Goal: Task Accomplishment & Management: Manage account settings

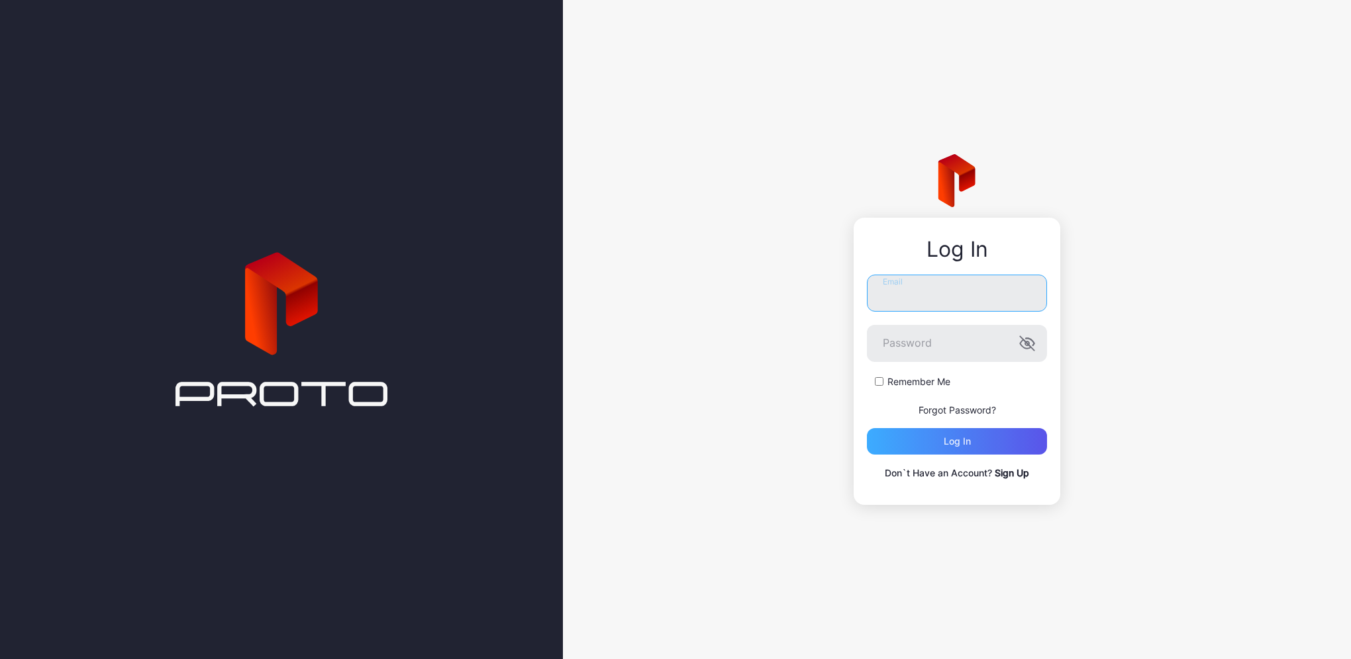
type input "**********"
click at [969, 439] on div "Log in" at bounding box center [956, 441] width 27 height 11
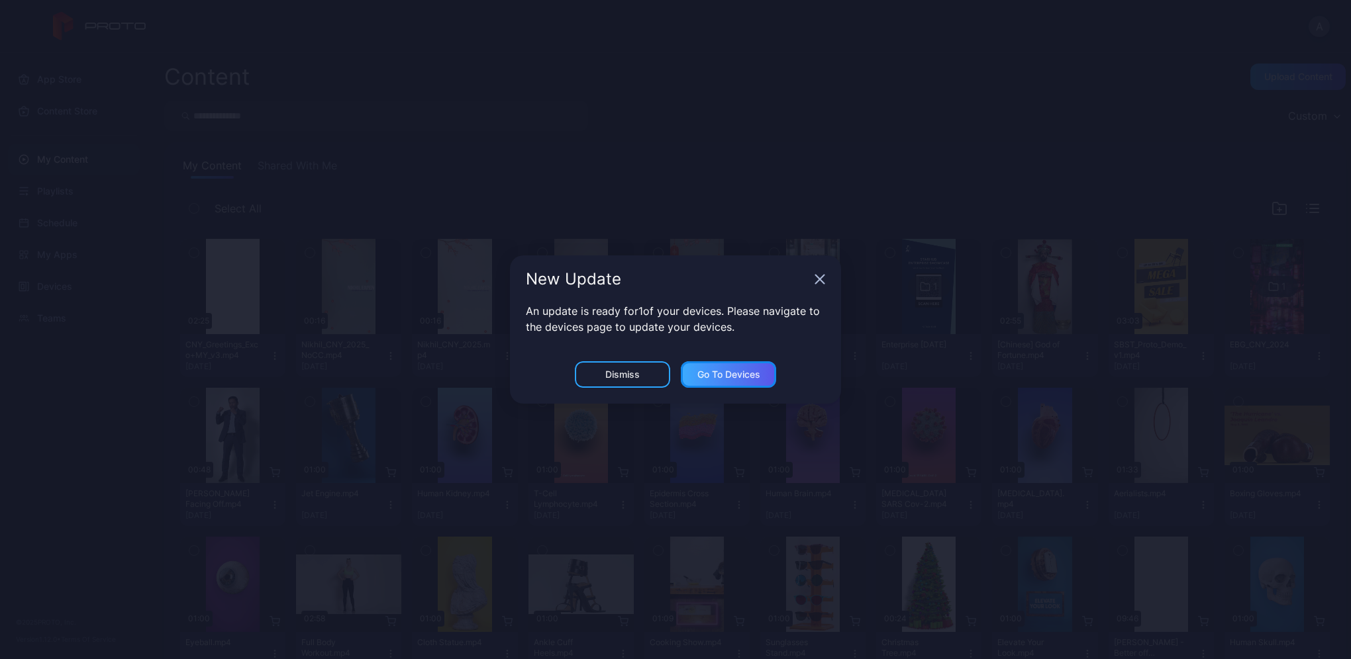
click at [724, 384] on div "Go to devices" at bounding box center [728, 374] width 95 height 26
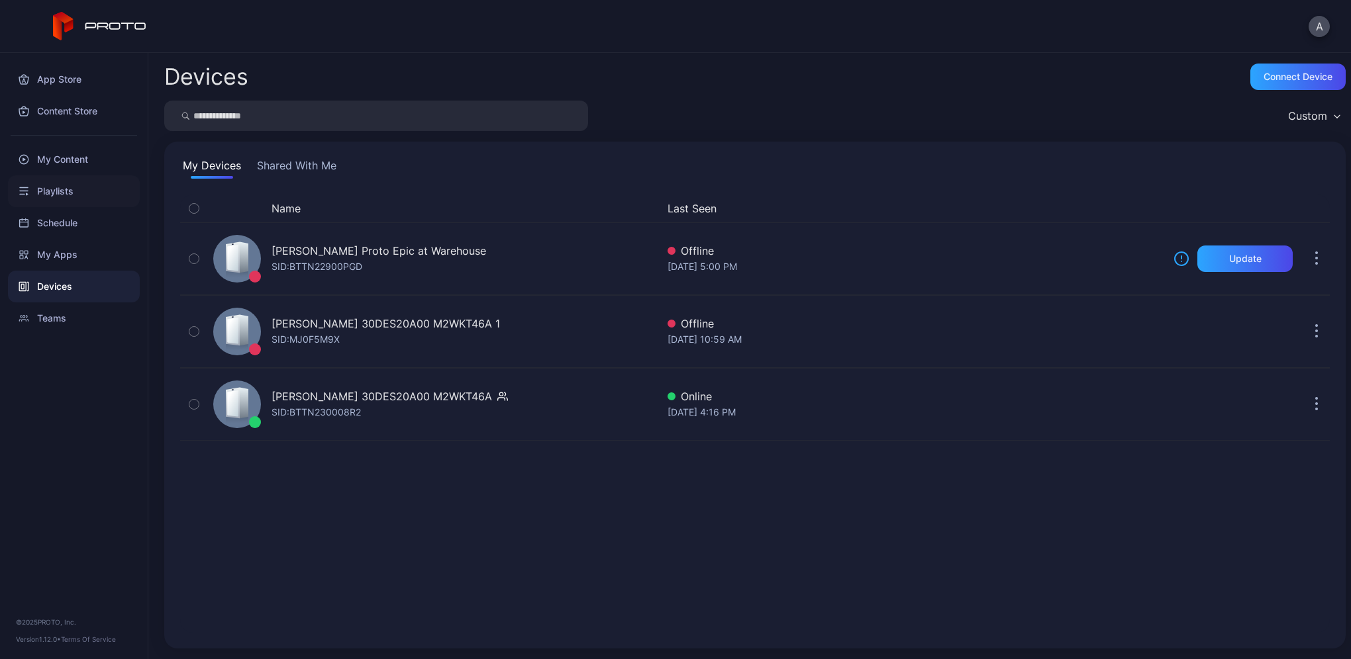
click at [64, 195] on div "Playlists" at bounding box center [74, 191] width 132 height 32
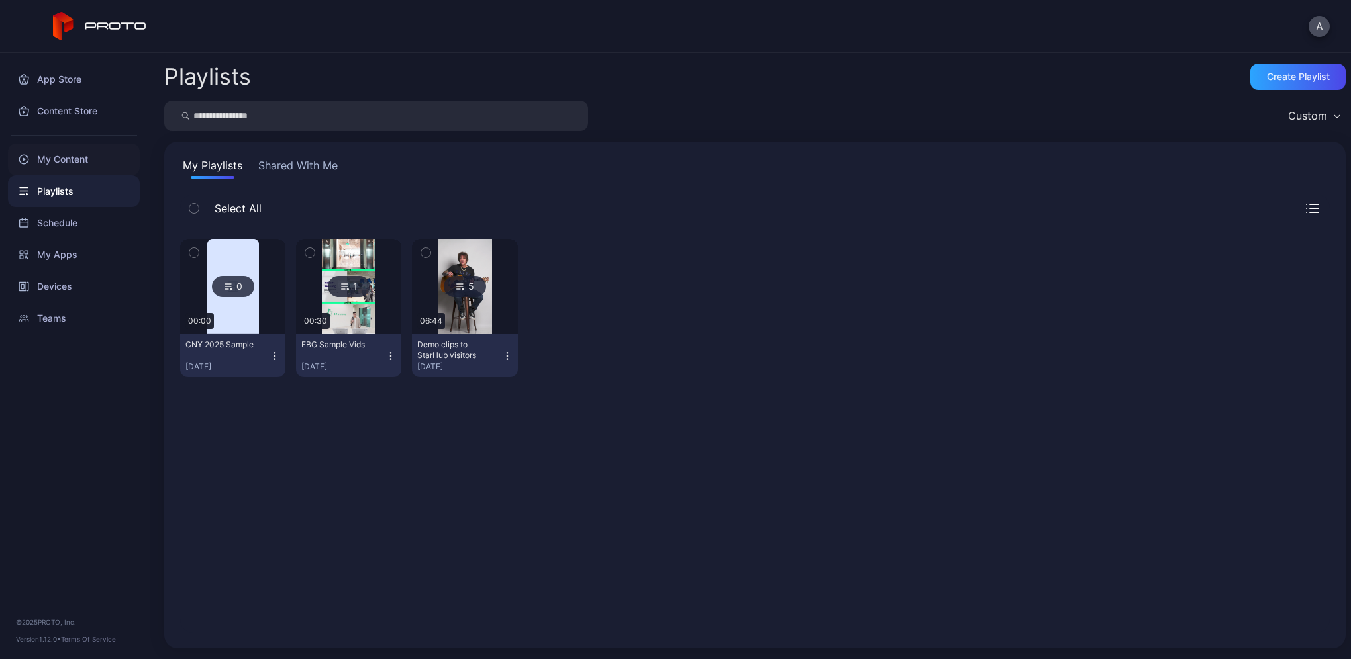
click at [62, 163] on div "My Content" at bounding box center [74, 160] width 132 height 32
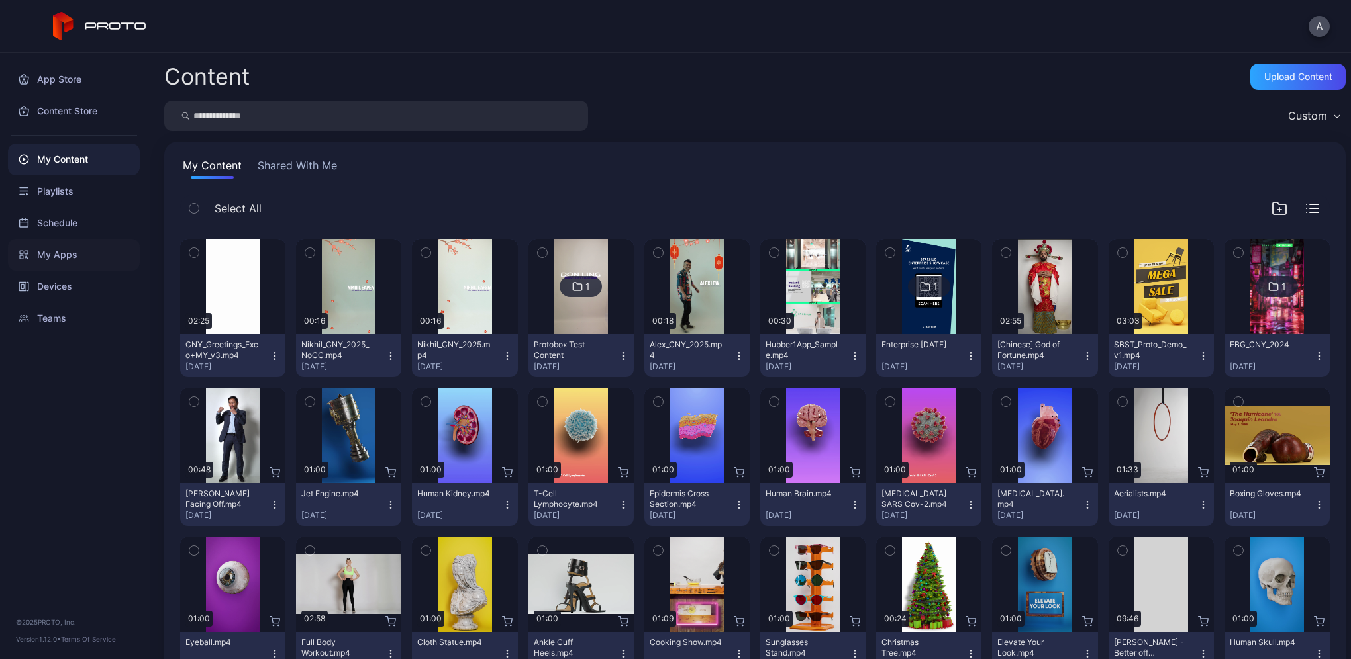
click at [65, 260] on div "My Apps" at bounding box center [74, 255] width 132 height 32
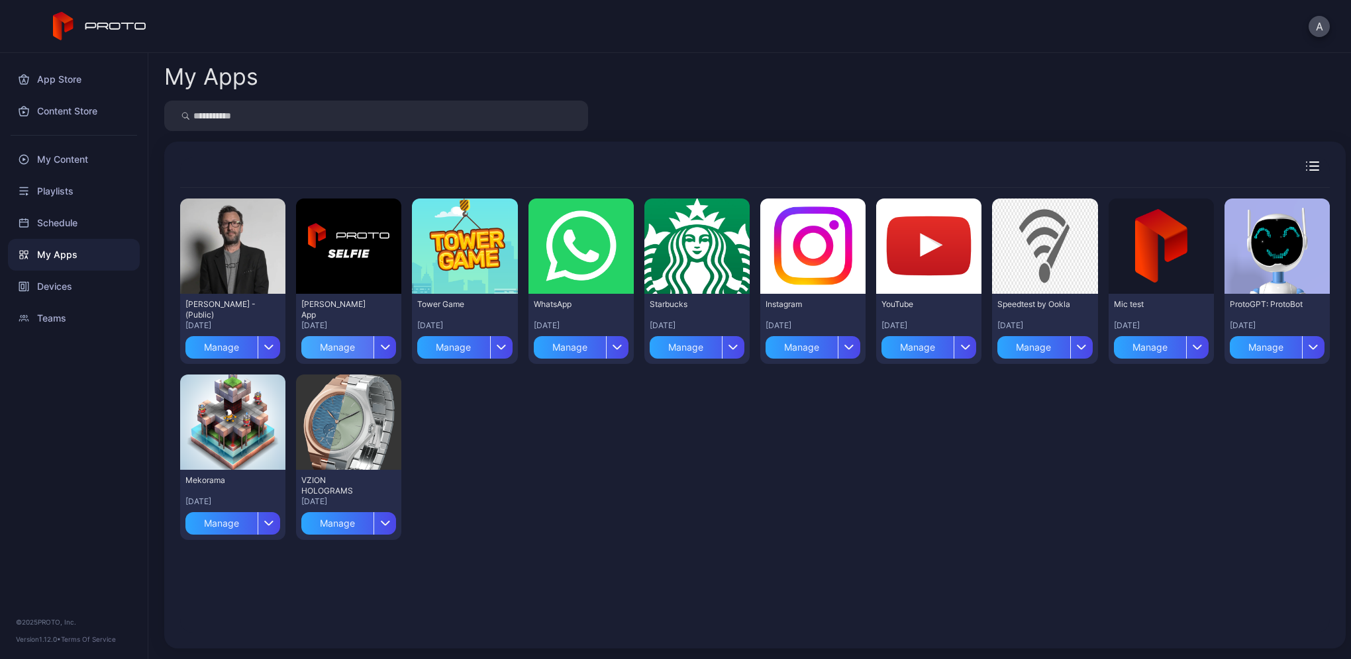
click at [336, 351] on div "Manage" at bounding box center [337, 347] width 72 height 23
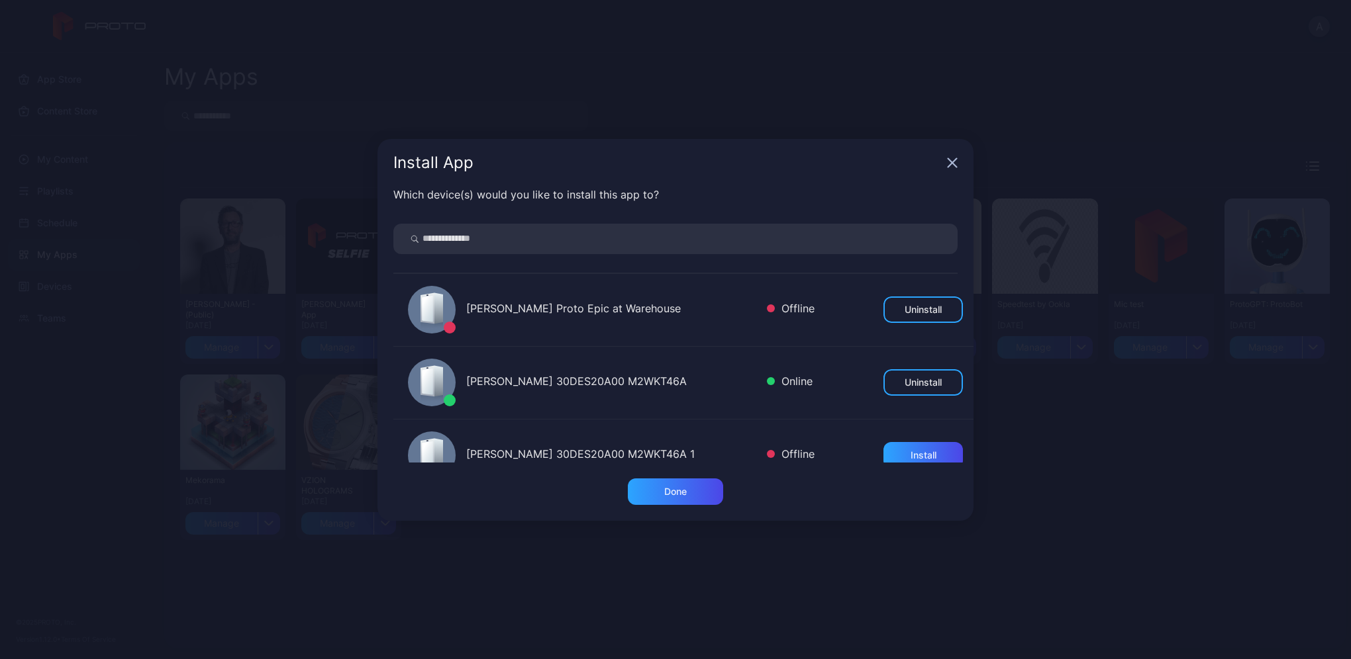
click at [951, 167] on icon "button" at bounding box center [952, 163] width 11 height 11
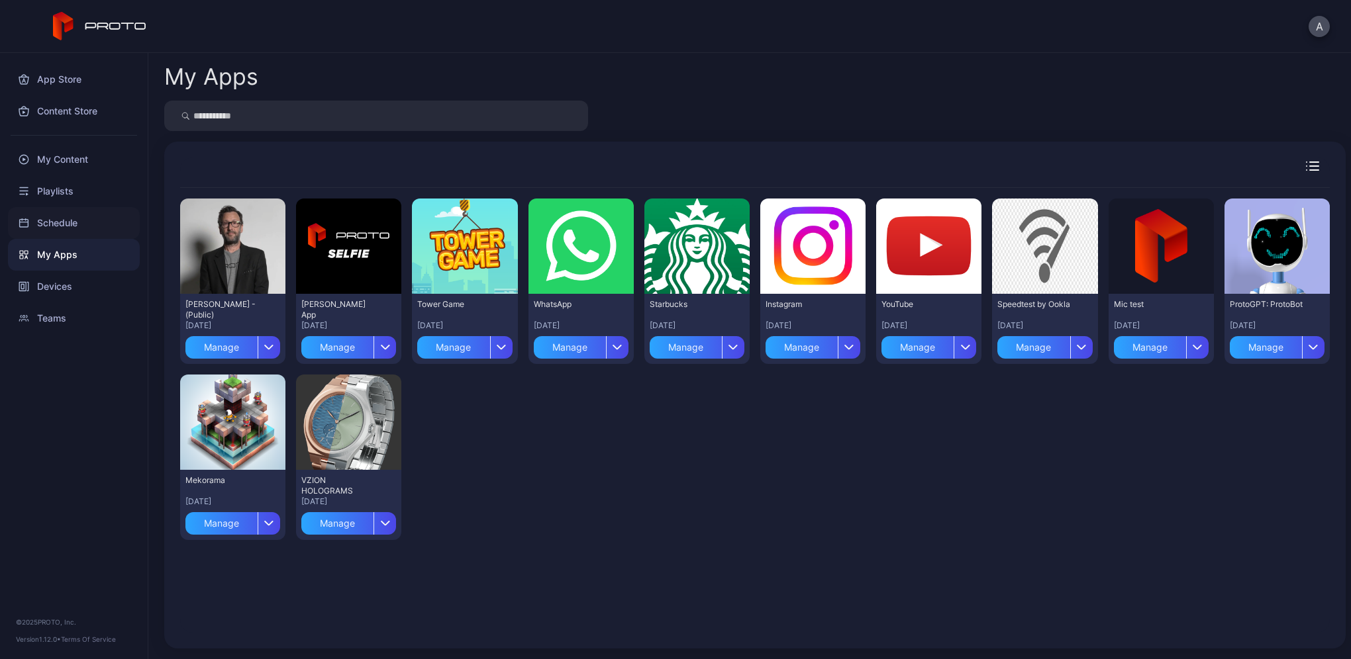
click at [58, 232] on div "Schedule" at bounding box center [74, 223] width 132 height 32
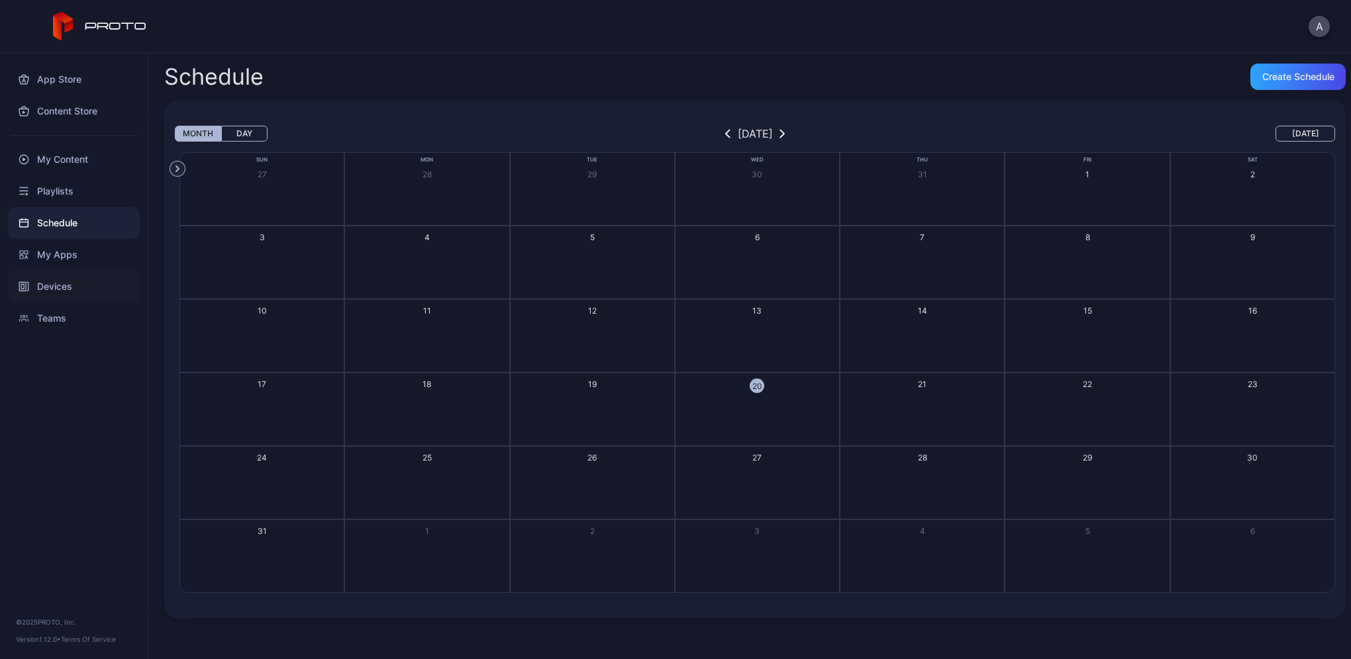
click at [56, 296] on div "Devices" at bounding box center [74, 287] width 132 height 32
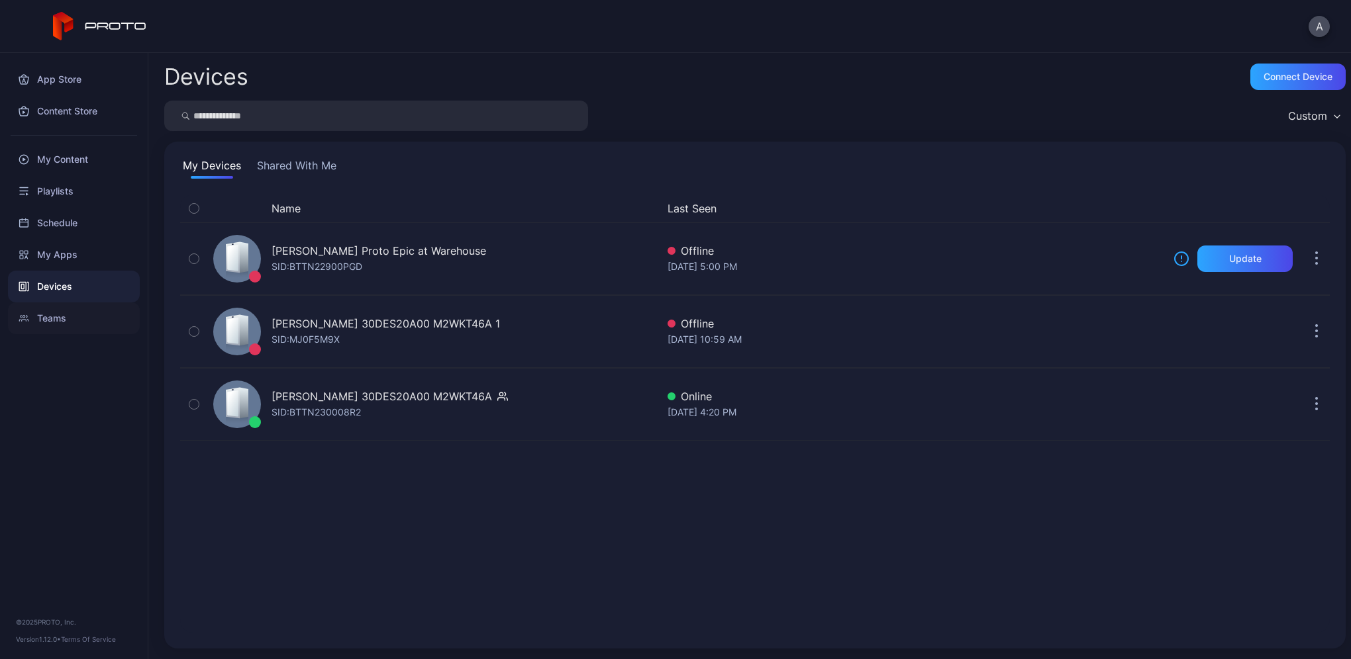
click at [53, 316] on div "Teams" at bounding box center [74, 319] width 132 height 32
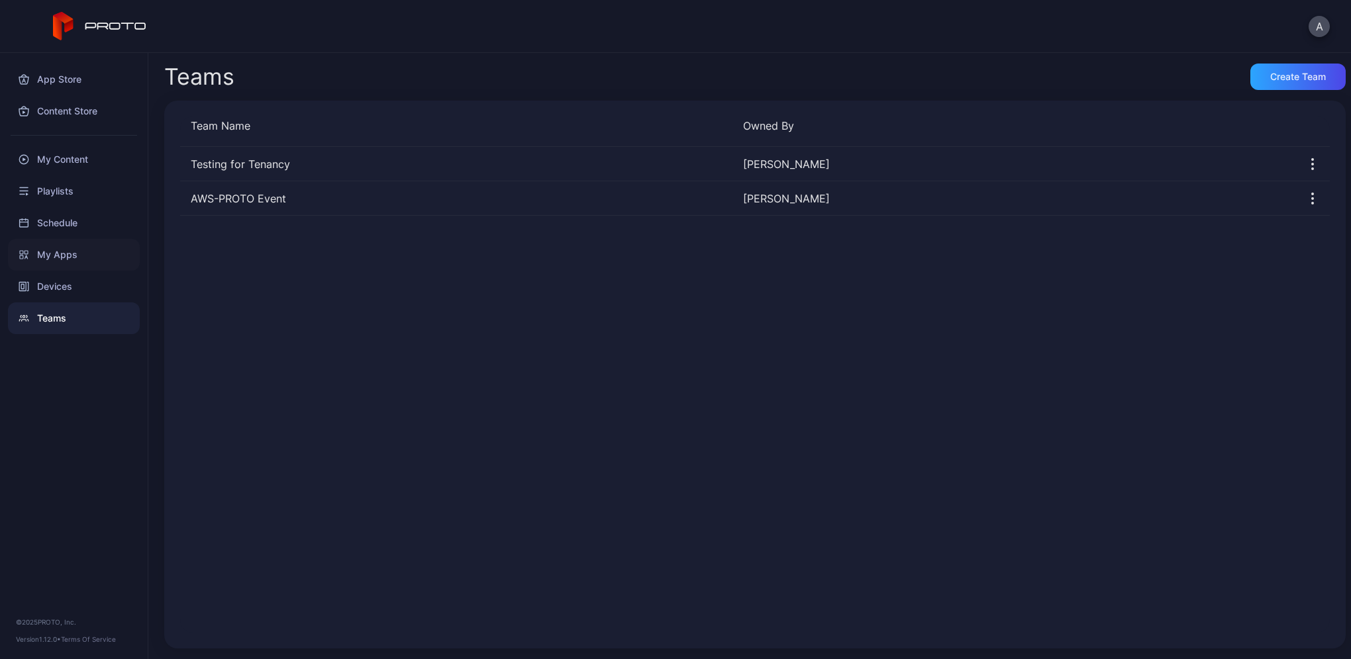
click at [79, 256] on div "My Apps" at bounding box center [74, 255] width 132 height 32
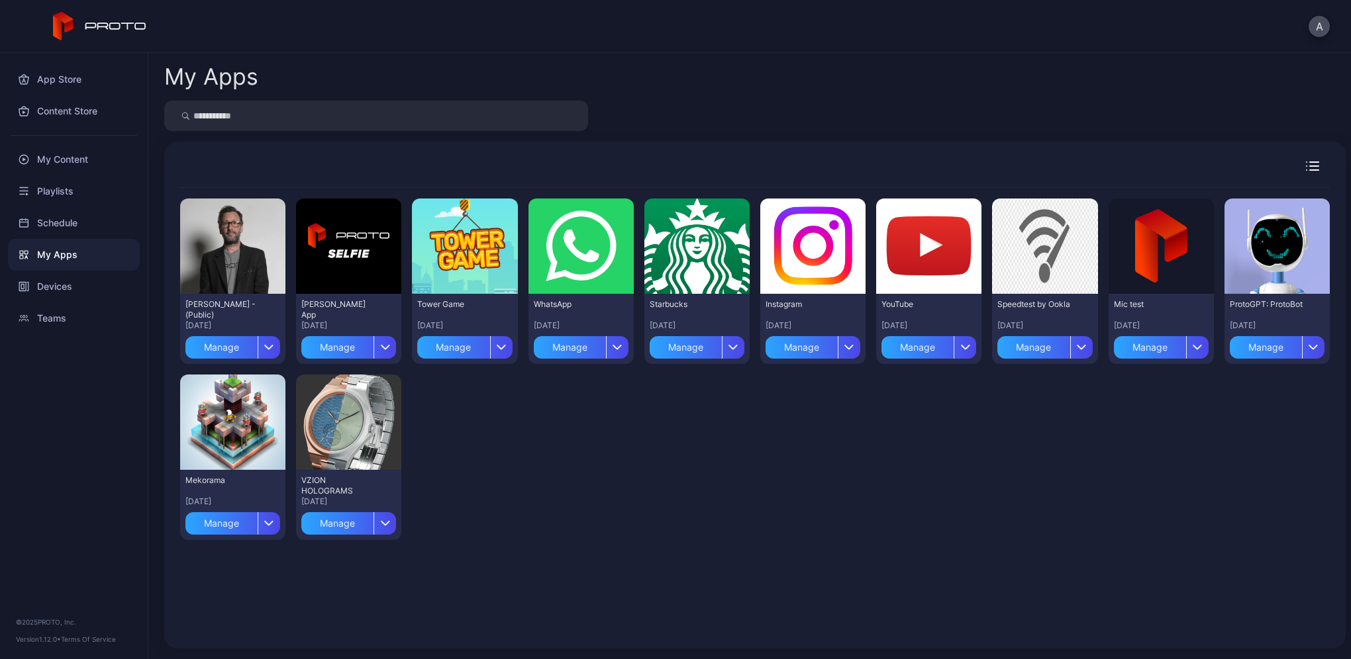
drag, startPoint x: 263, startPoint y: 344, endPoint x: 574, endPoint y: 454, distance: 330.0
drag, startPoint x: 574, startPoint y: 454, endPoint x: 1304, endPoint y: 172, distance: 782.2
click at [1304, 172] on div at bounding box center [754, 173] width 1149 height 30
click at [49, 148] on div "My Content" at bounding box center [74, 160] width 132 height 32
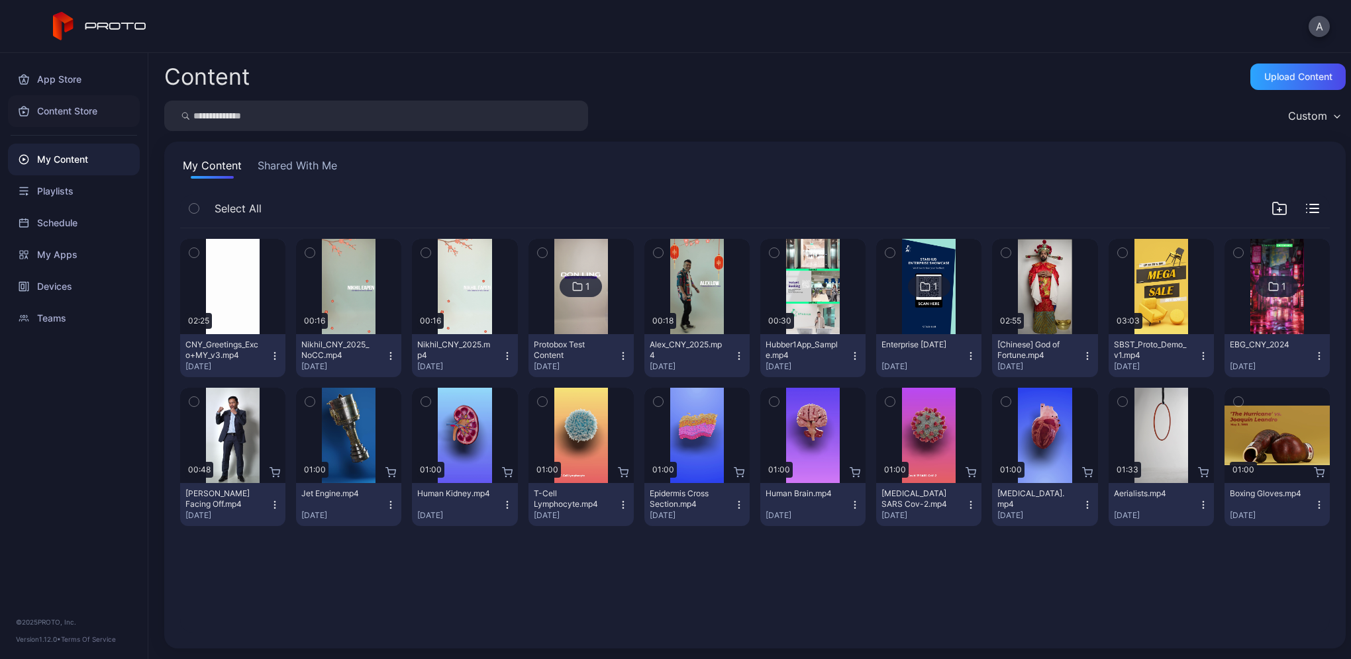
click at [60, 111] on div "Content Store" at bounding box center [74, 111] width 132 height 32
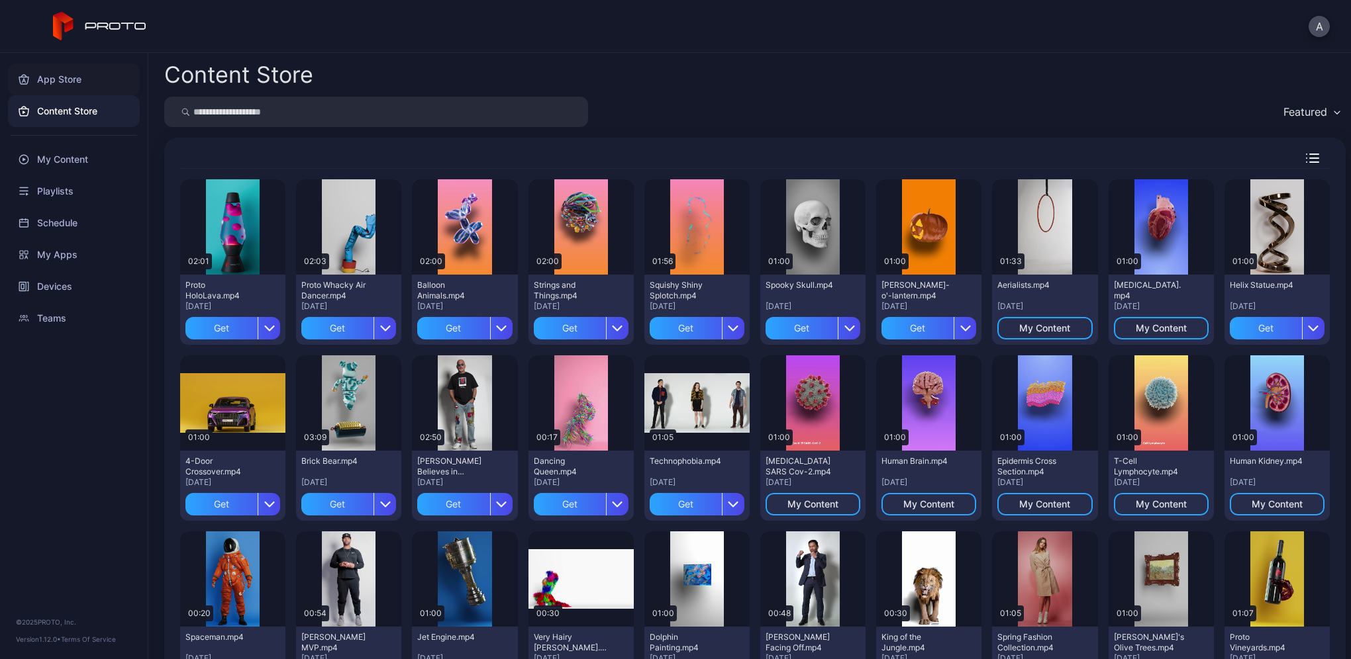
click at [54, 77] on div "App Store" at bounding box center [74, 80] width 132 height 32
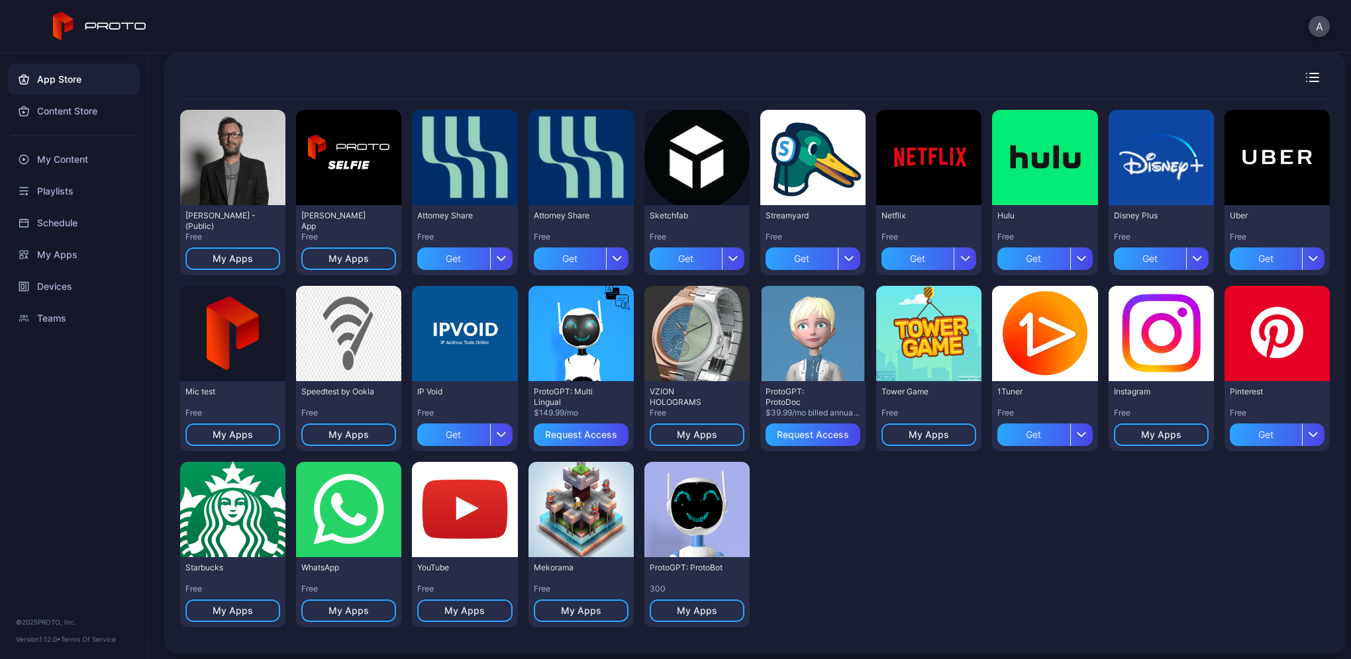
scroll to position [90, 0]
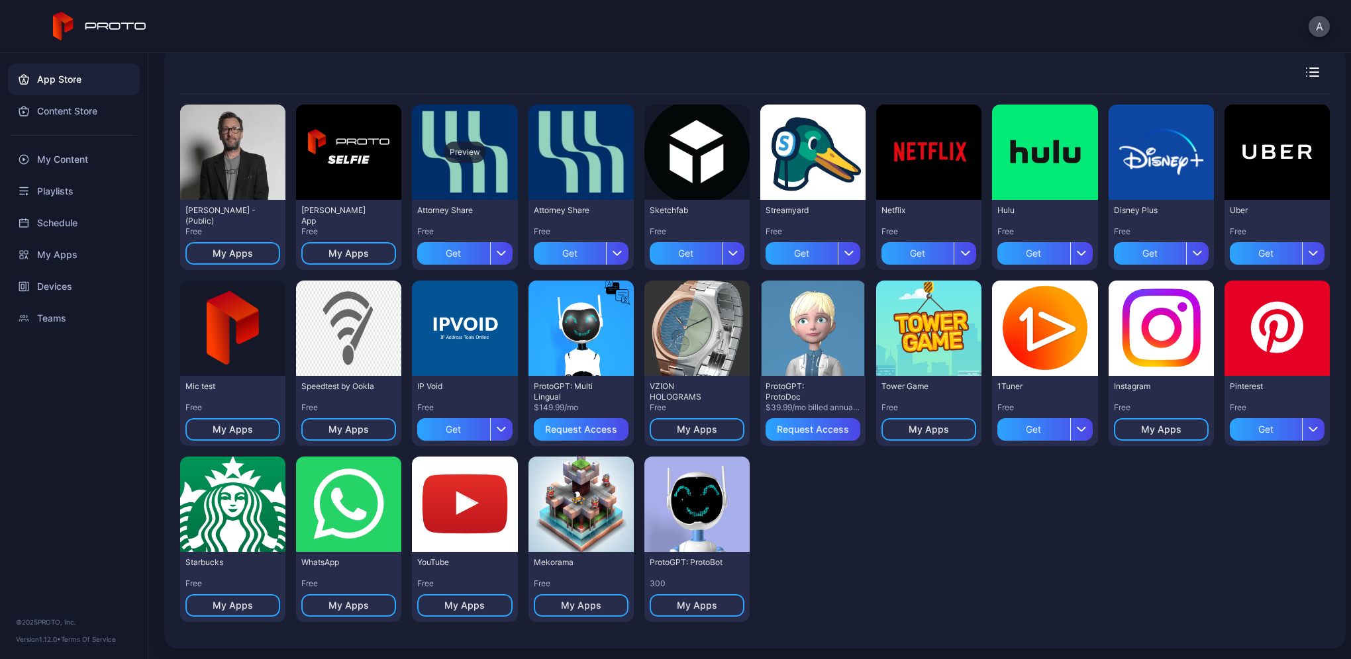
click at [467, 154] on div "Preview" at bounding box center [465, 152] width 42 height 21
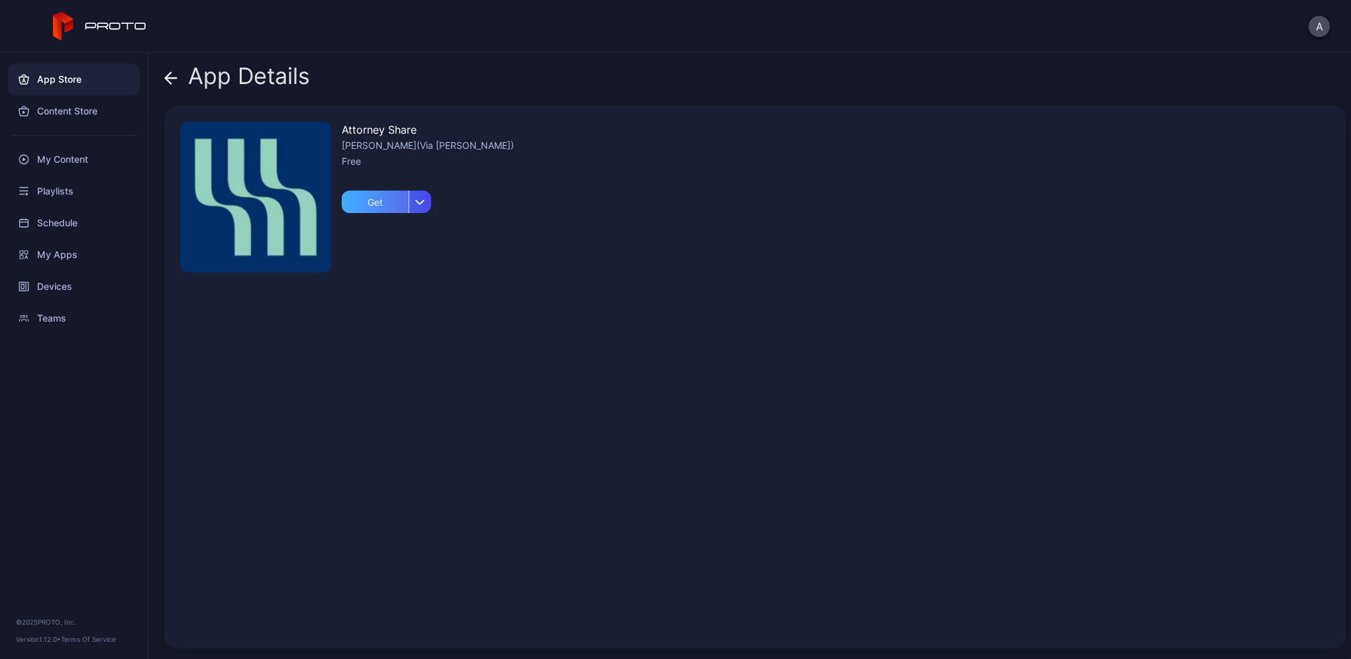
click at [387, 204] on div "Get" at bounding box center [375, 202] width 67 height 23
click at [387, 204] on div "My Apps" at bounding box center [386, 202] width 40 height 11
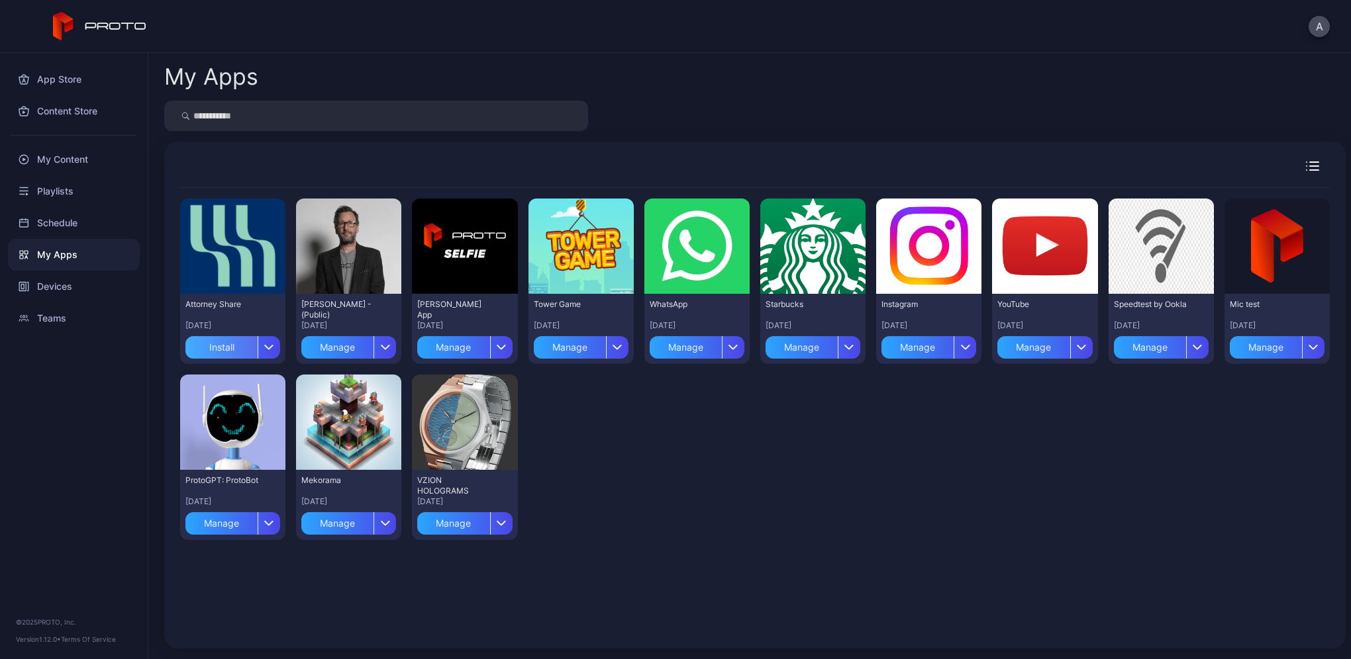
click at [222, 352] on div "Install" at bounding box center [221, 347] width 72 height 23
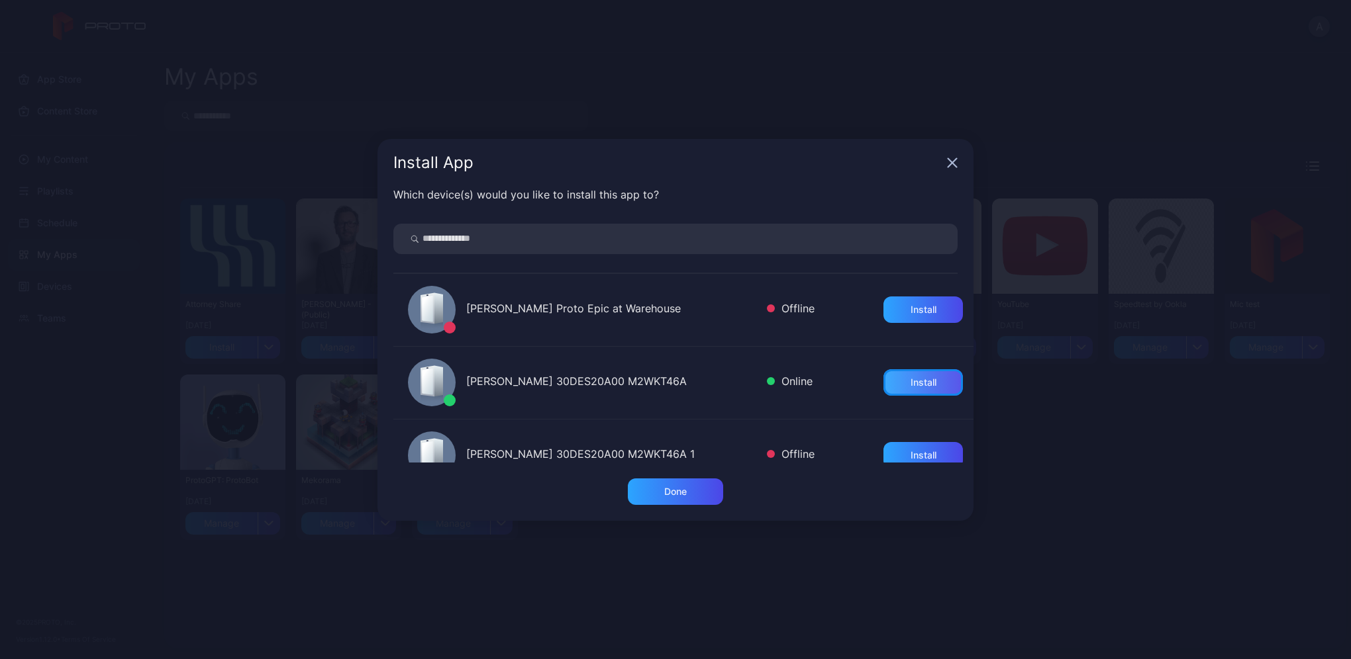
click at [901, 395] on div "Install" at bounding box center [922, 382] width 79 height 26
click at [951, 165] on icon "button" at bounding box center [952, 163] width 11 height 11
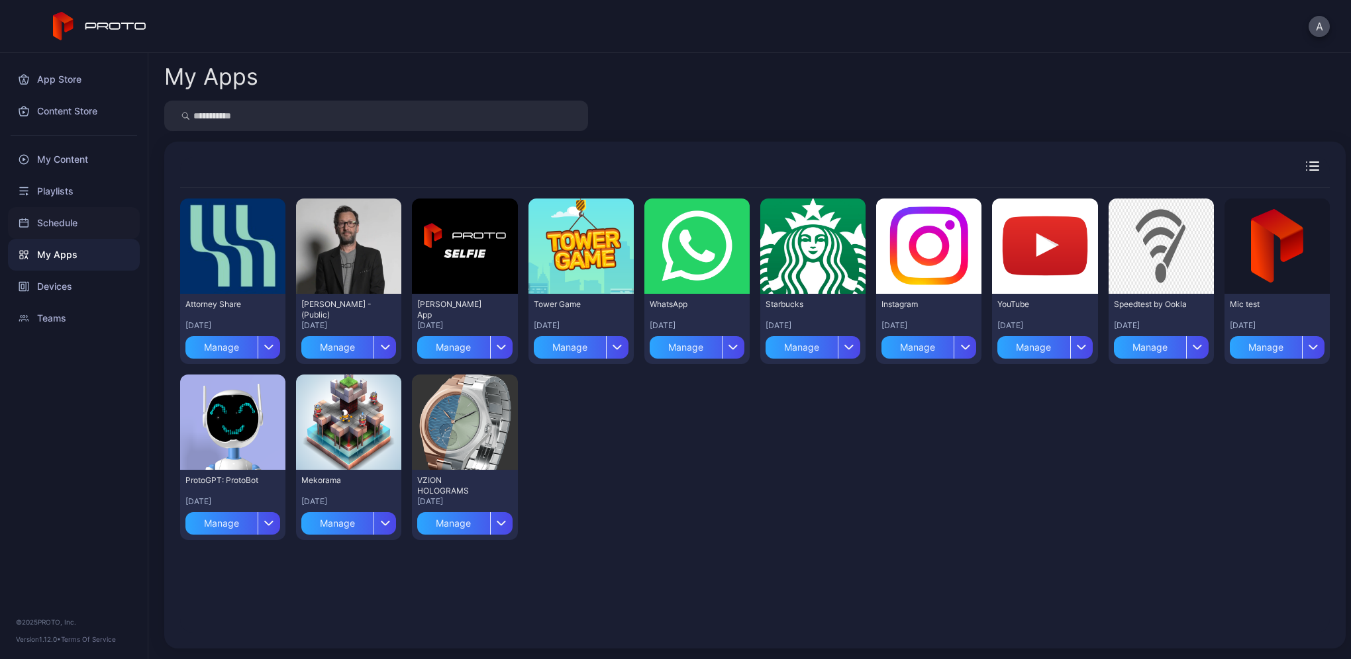
click at [64, 212] on div "Schedule" at bounding box center [74, 223] width 132 height 32
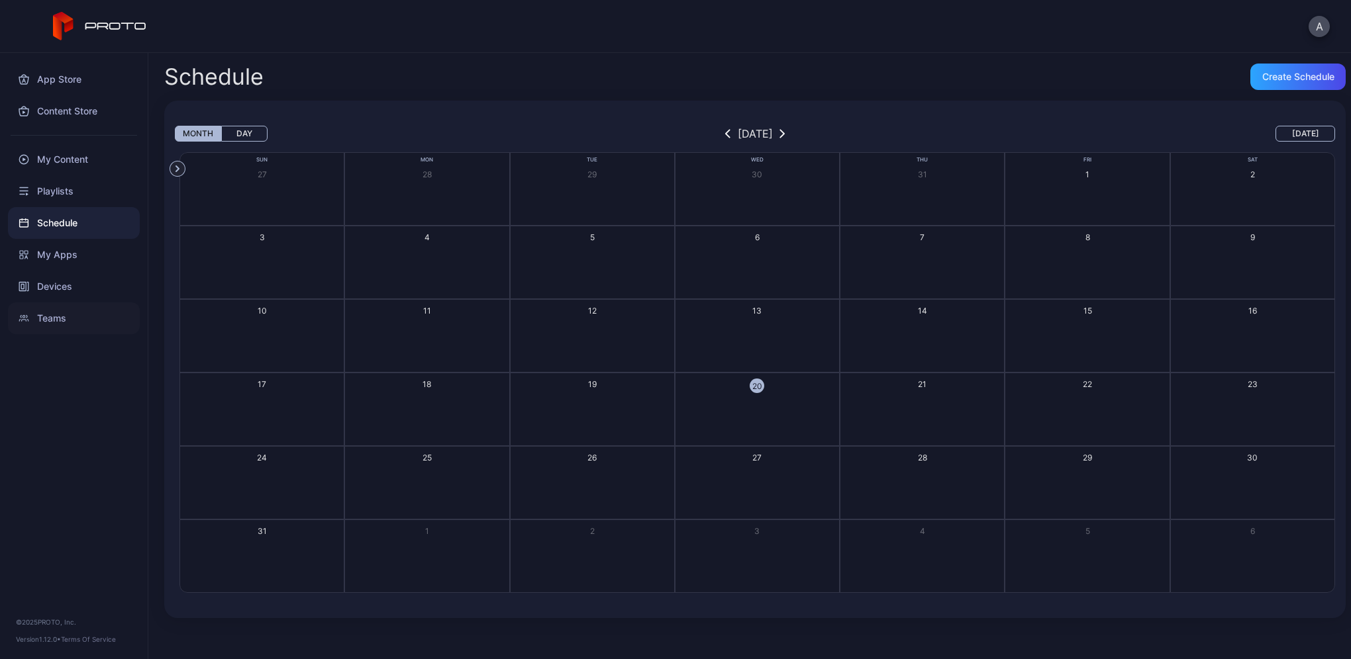
click at [51, 307] on div "Teams" at bounding box center [74, 319] width 132 height 32
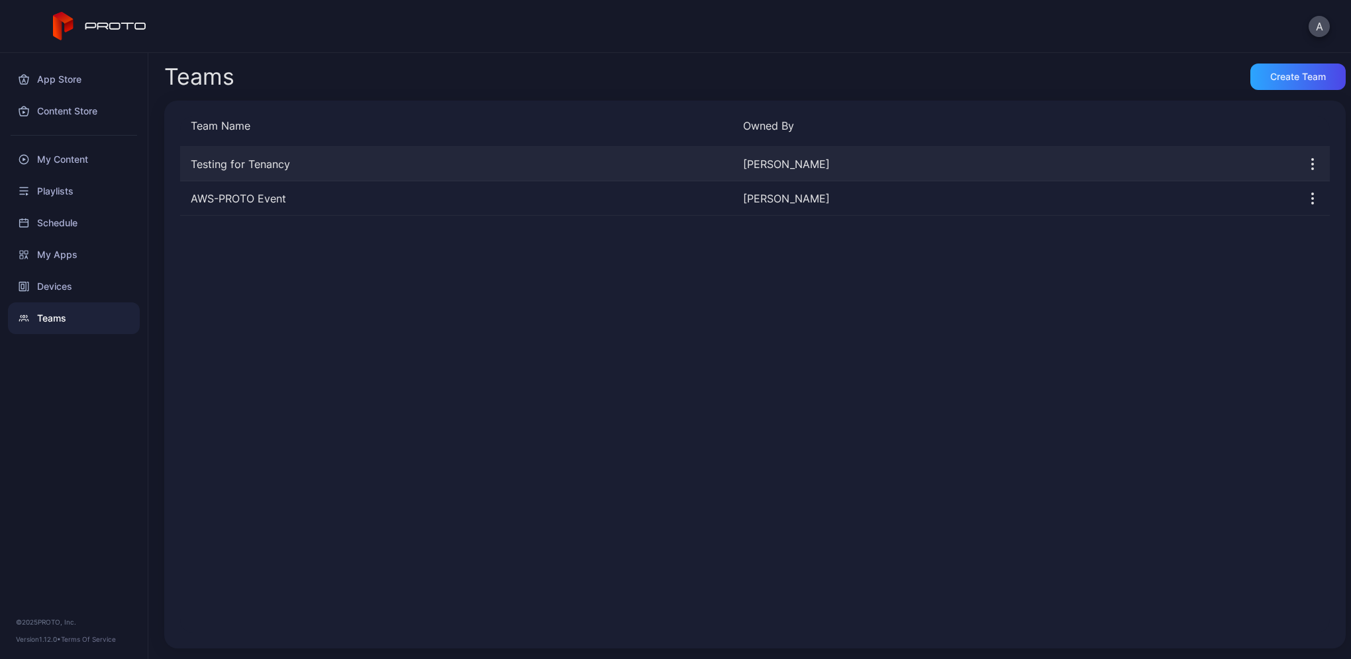
click at [1312, 169] on icon "button" at bounding box center [1312, 168] width 1 height 1
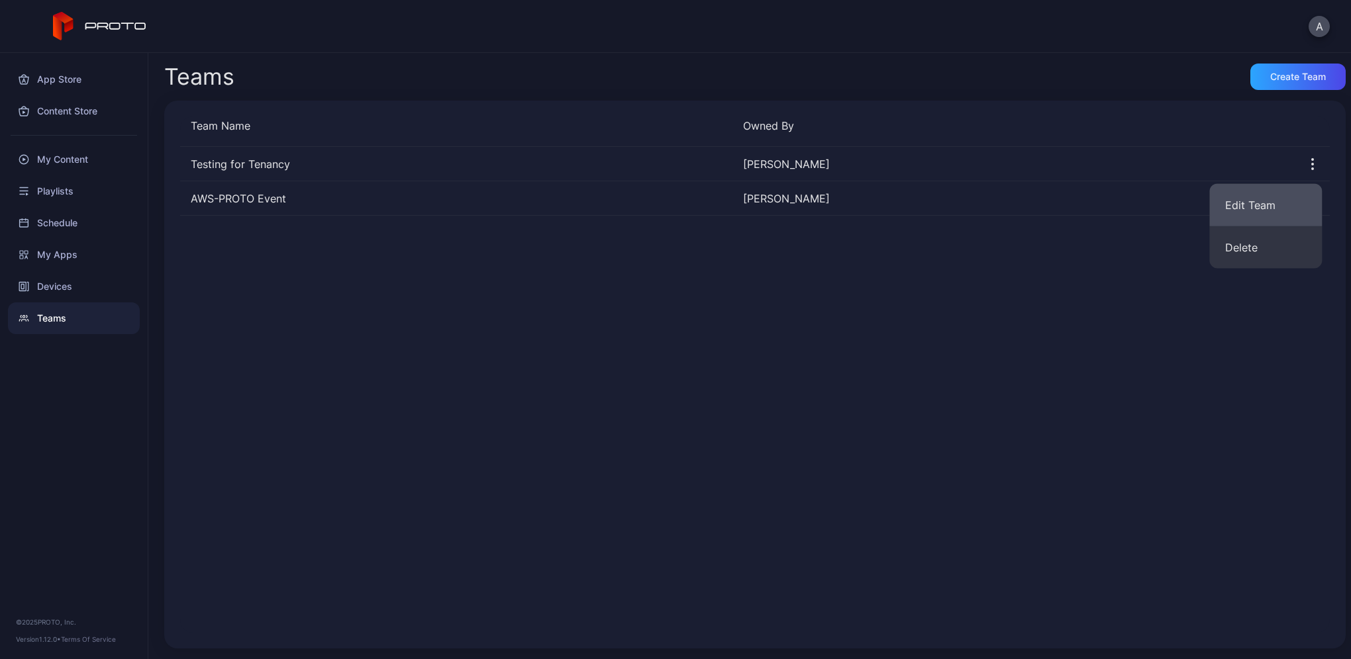
click at [1239, 206] on button "Edit Team" at bounding box center [1265, 205] width 113 height 42
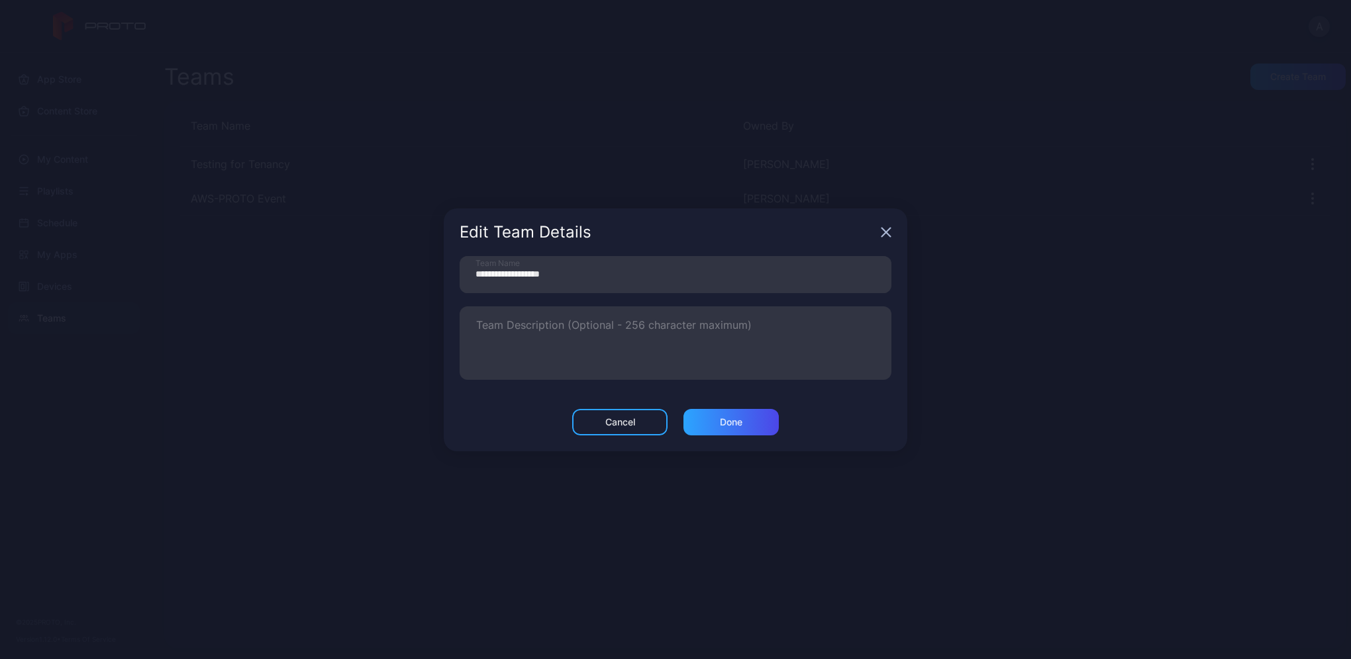
click at [889, 237] on icon "button" at bounding box center [886, 232] width 11 height 11
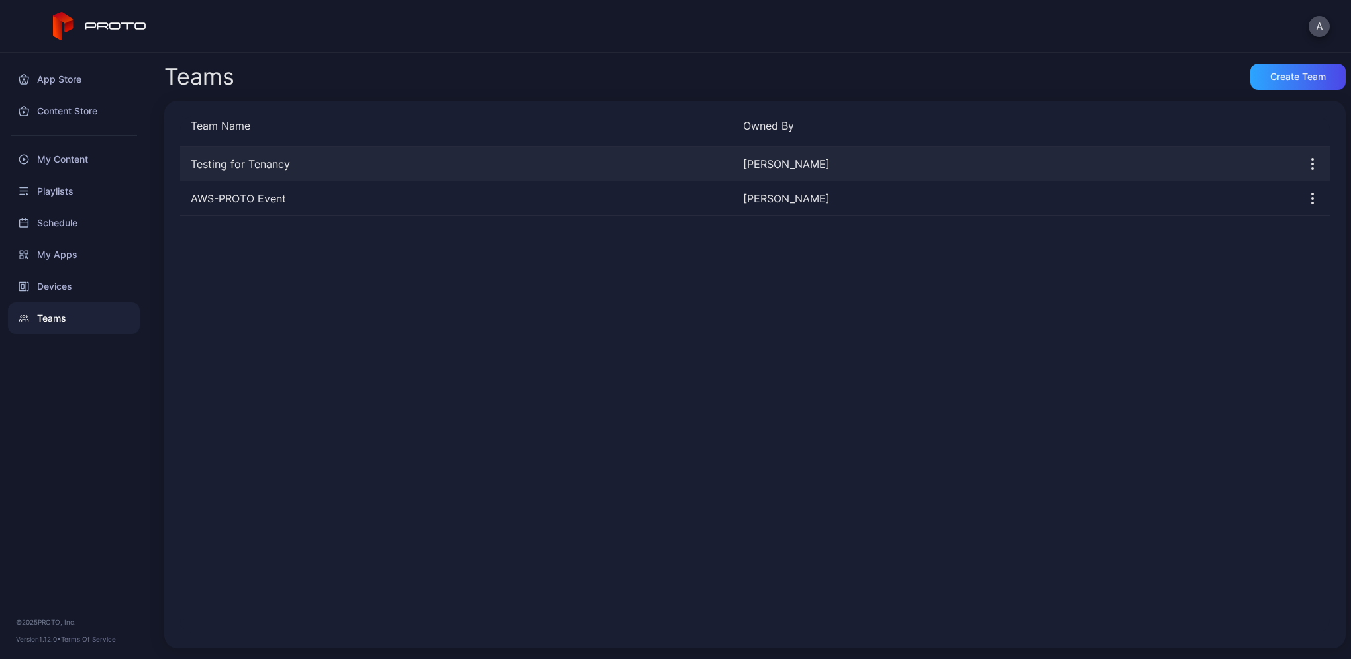
click at [269, 175] on div "Testing for Tenancy [PERSON_NAME]" at bounding box center [754, 164] width 1149 height 34
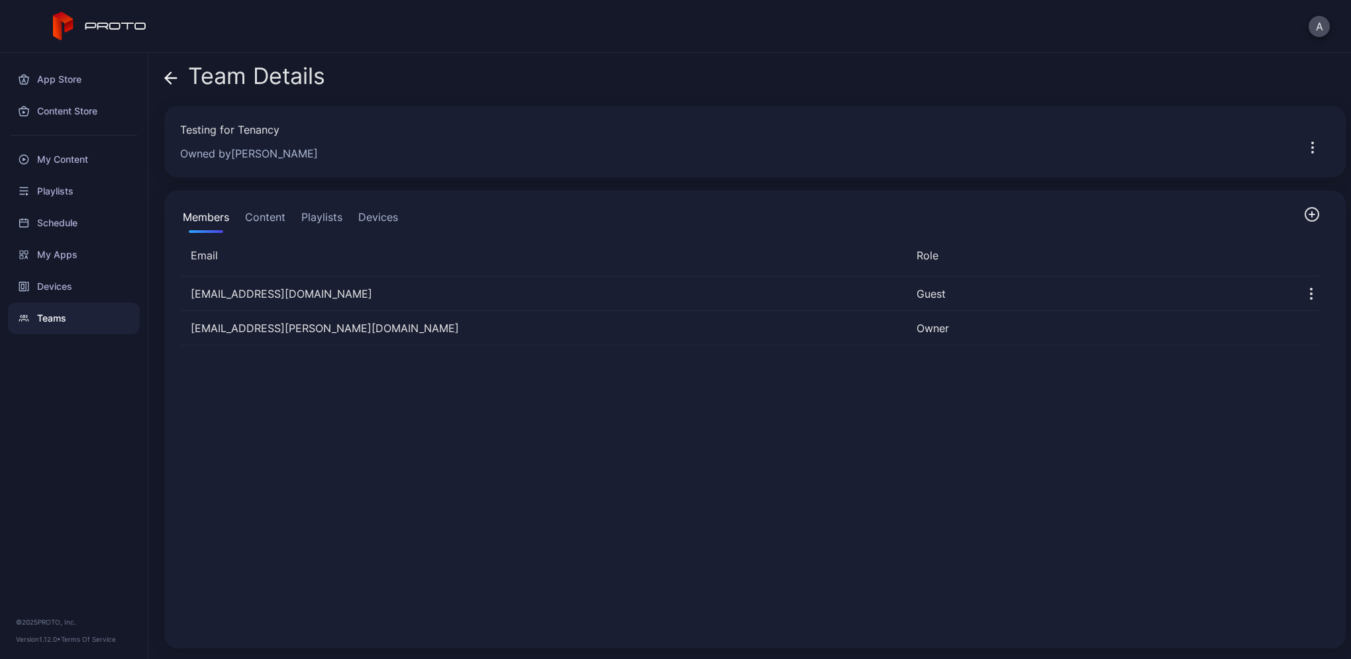
click at [172, 83] on icon at bounding box center [170, 78] width 13 height 13
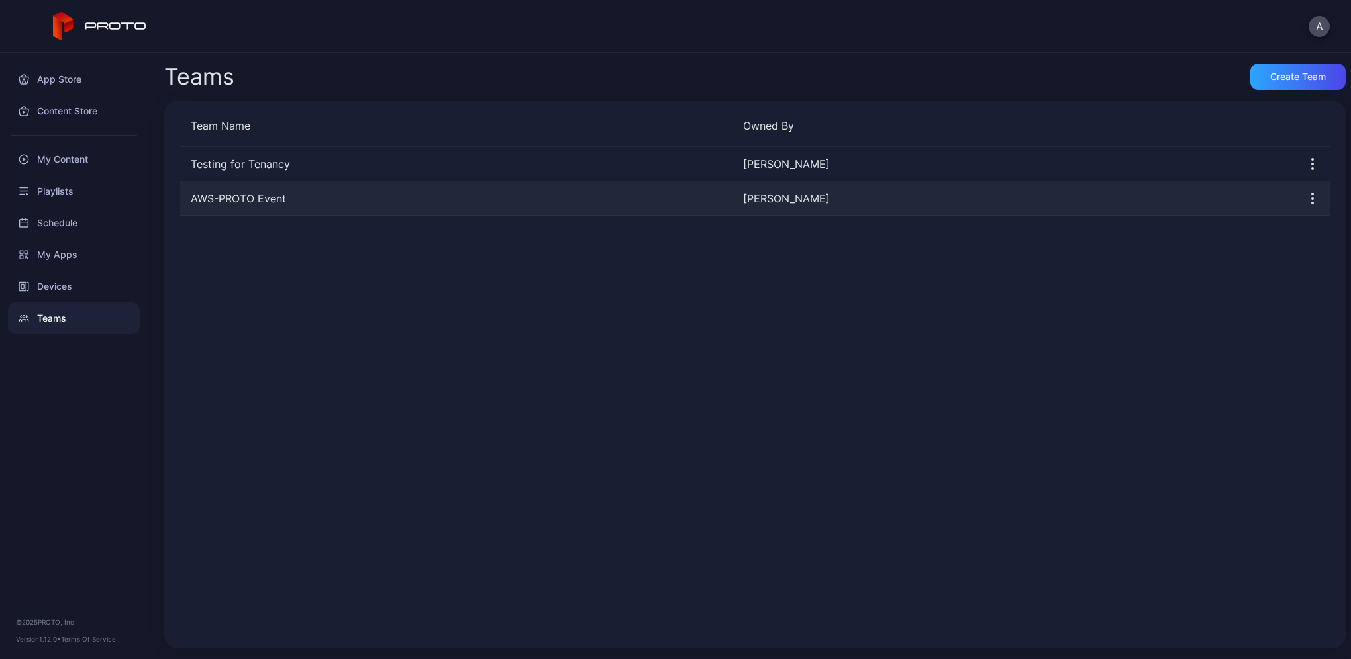
click at [256, 198] on div "AWS-PROTO Event" at bounding box center [456, 199] width 552 height 16
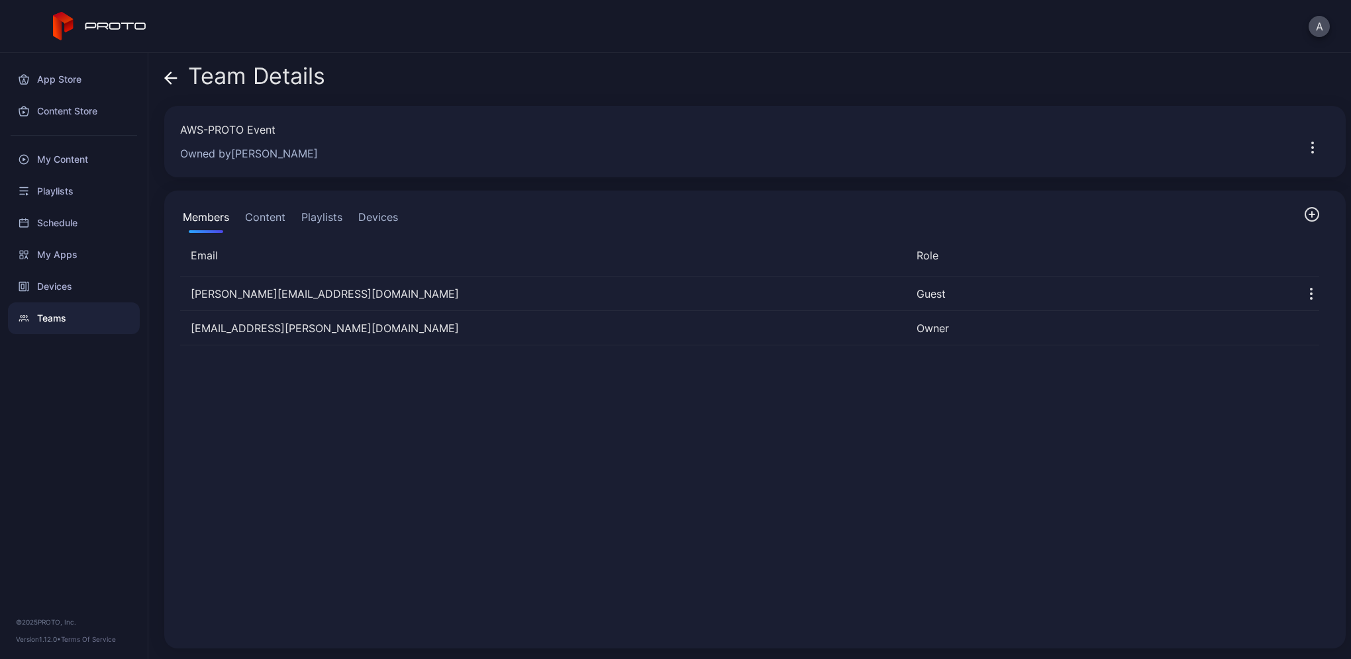
click at [168, 73] on icon at bounding box center [170, 78] width 13 height 13
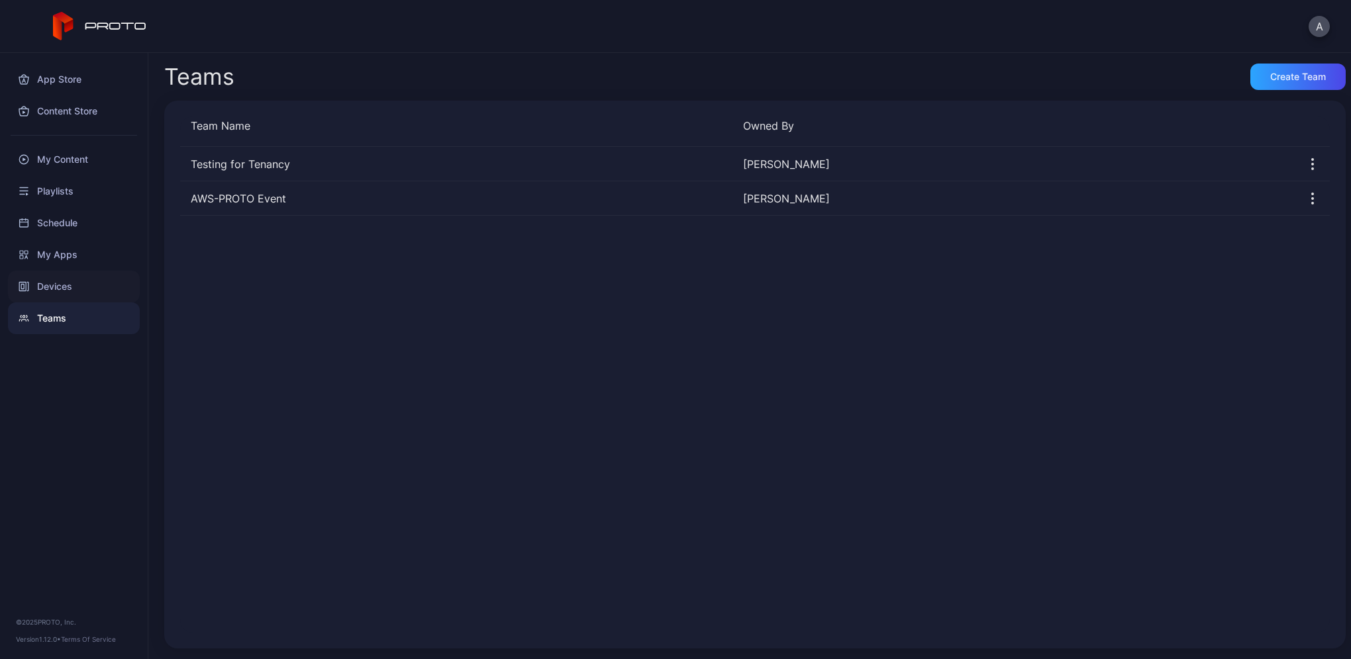
click at [67, 283] on div "Devices" at bounding box center [74, 287] width 132 height 32
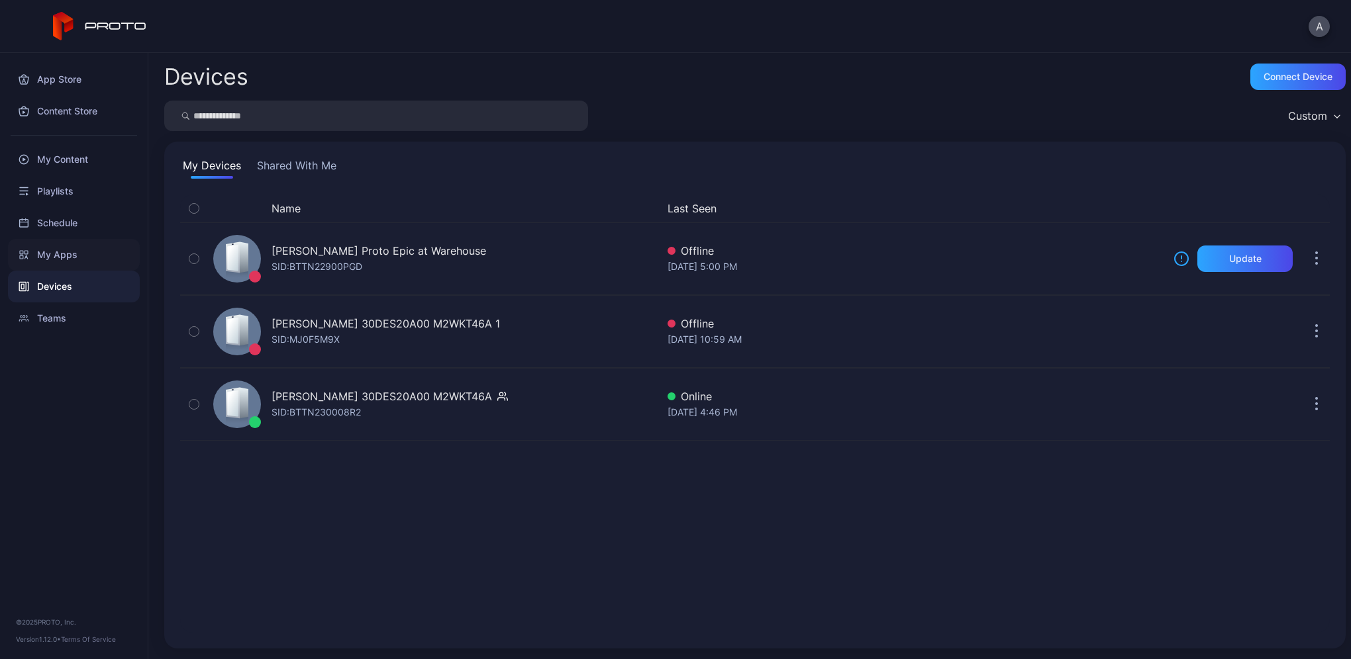
click at [48, 260] on div "My Apps" at bounding box center [74, 255] width 132 height 32
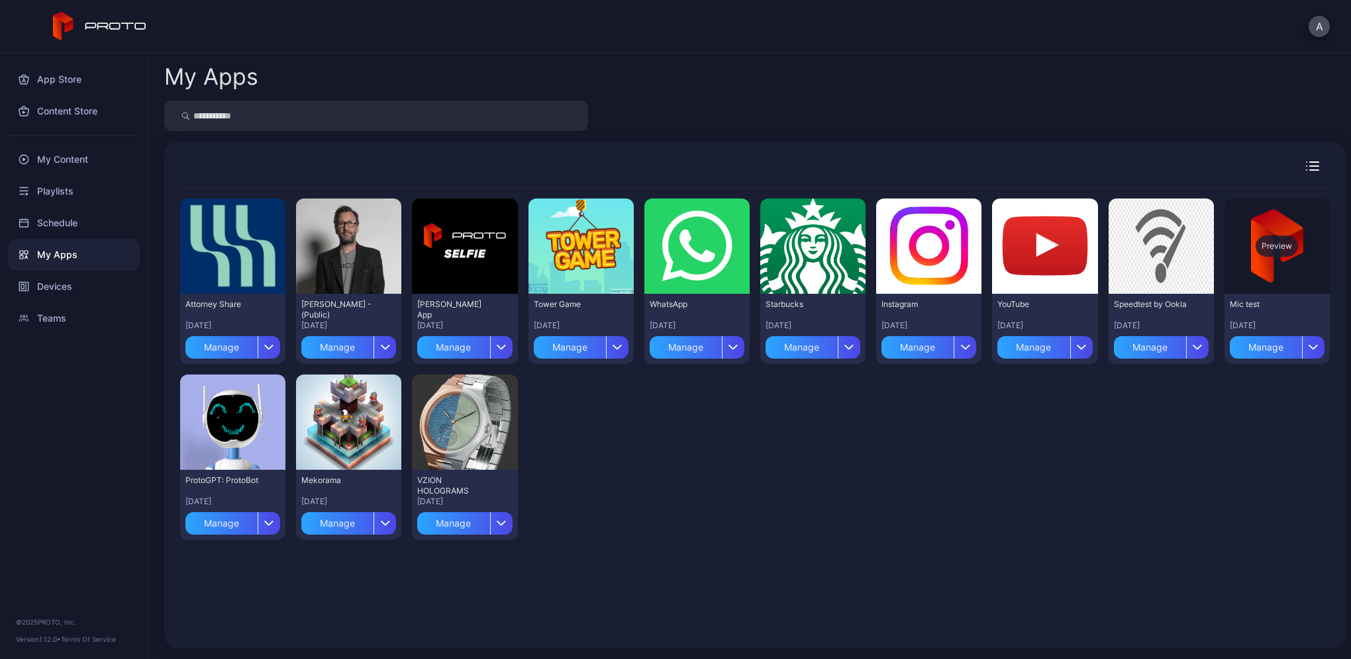
click at [1253, 283] on div "Preview" at bounding box center [1276, 246] width 105 height 95
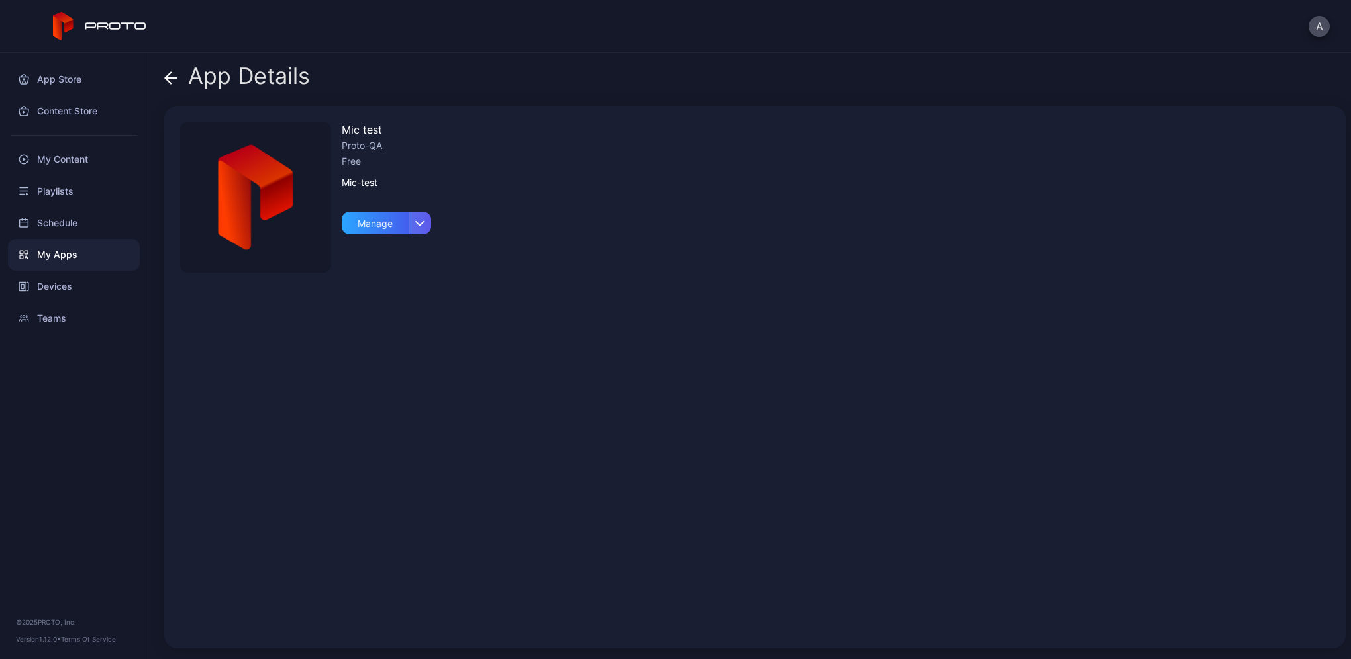
click at [414, 222] on div "button" at bounding box center [420, 223] width 23 height 23
click at [165, 84] on icon at bounding box center [170, 78] width 13 height 13
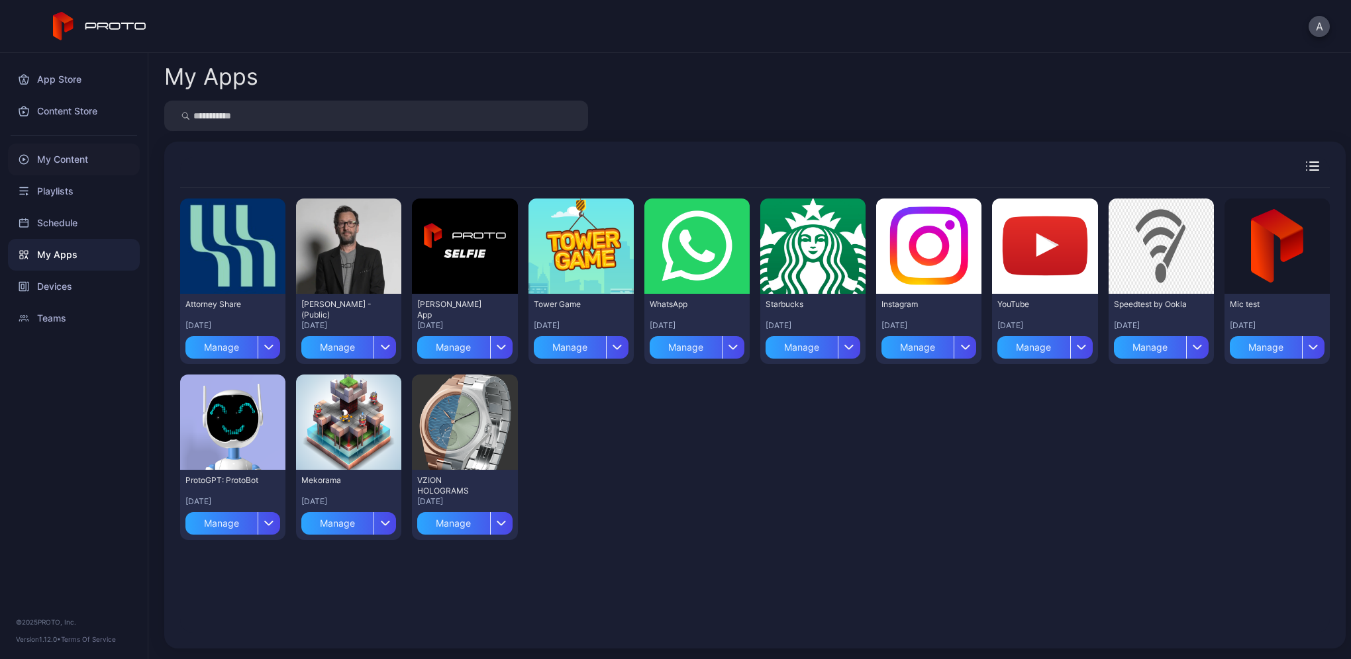
click at [73, 165] on div "My Content" at bounding box center [74, 160] width 132 height 32
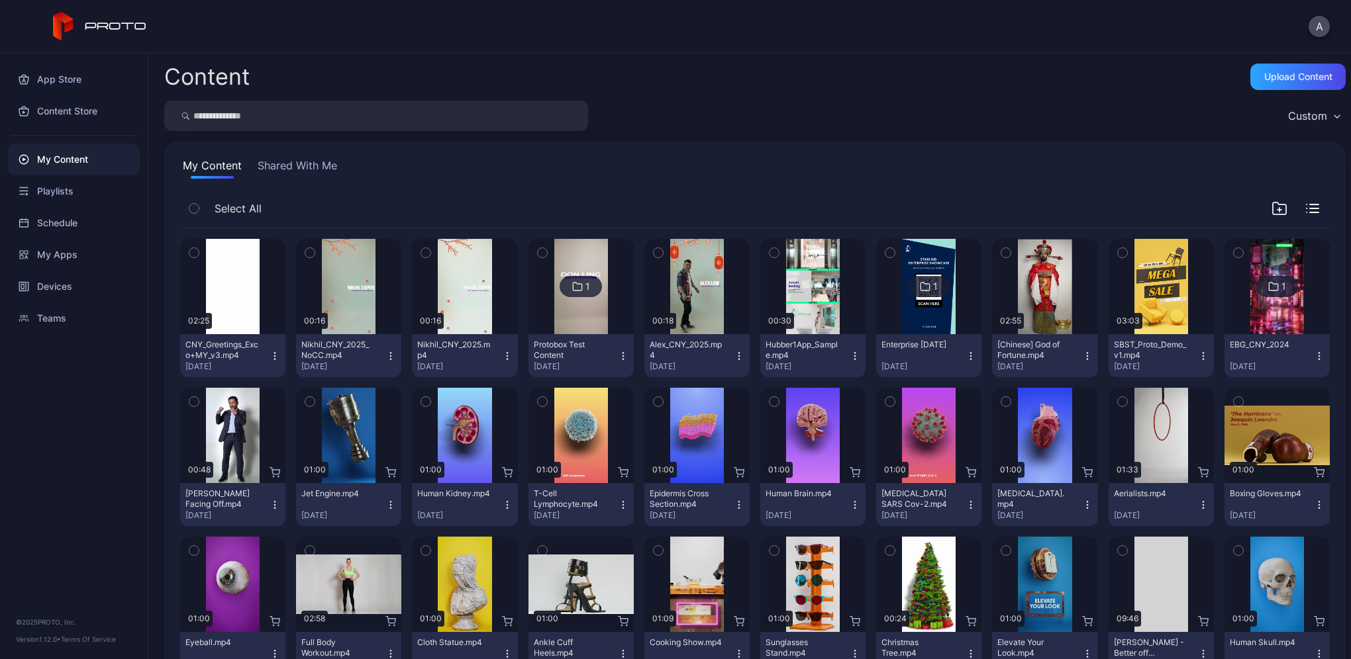
click at [579, 287] on div "1" at bounding box center [580, 286] width 42 height 21
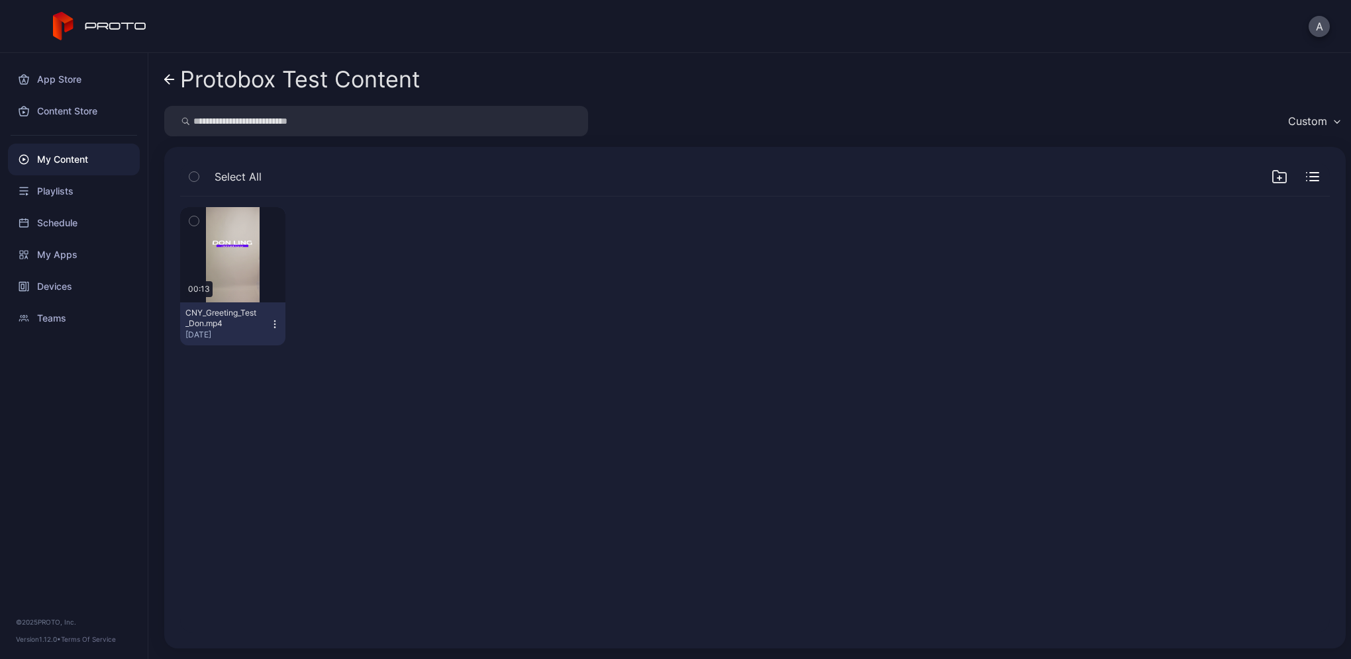
click at [173, 72] on link "Protobox Test Content" at bounding box center [292, 80] width 256 height 32
